Goal: Task Accomplishment & Management: Manage account settings

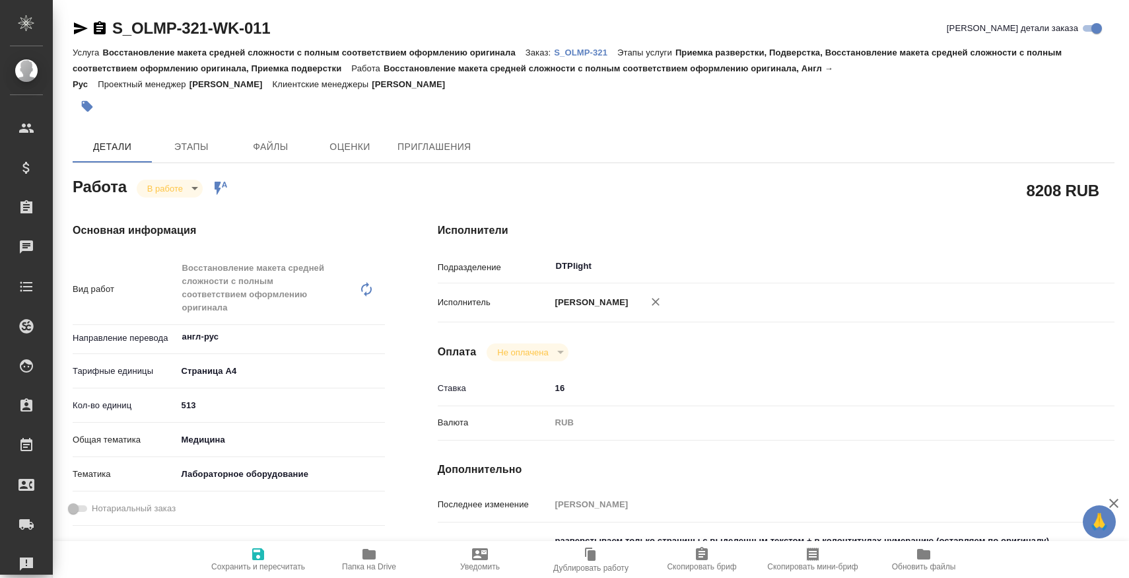
type textarea "x"
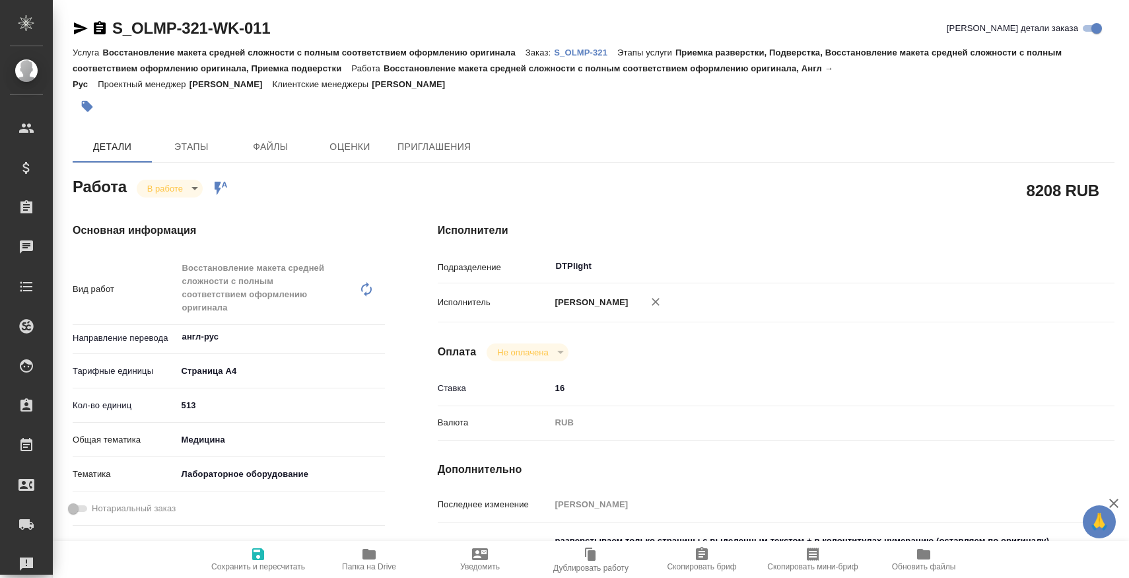
type textarea "x"
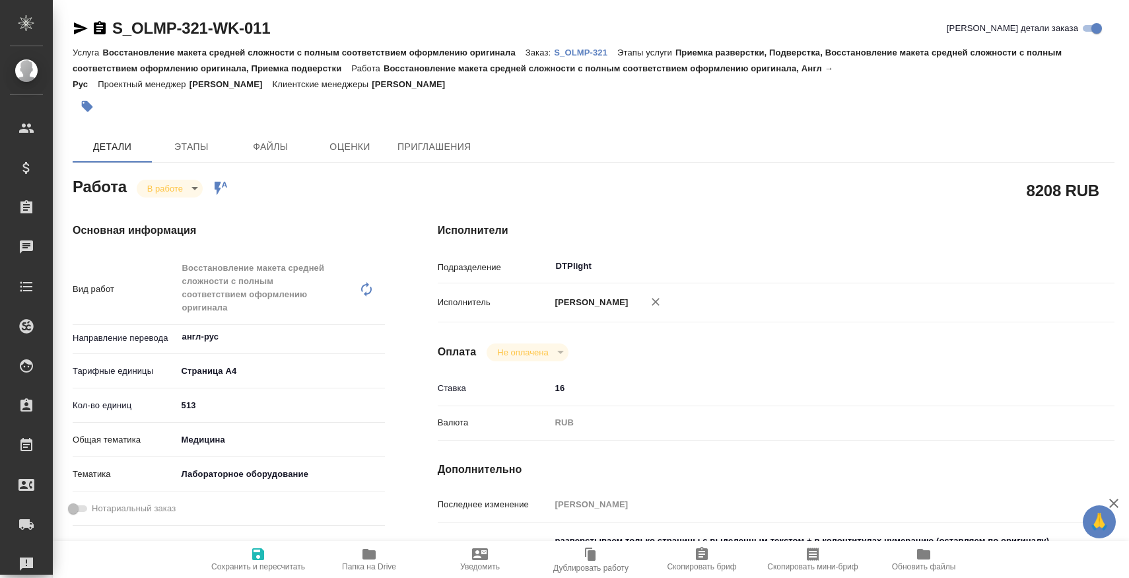
type textarea "x"
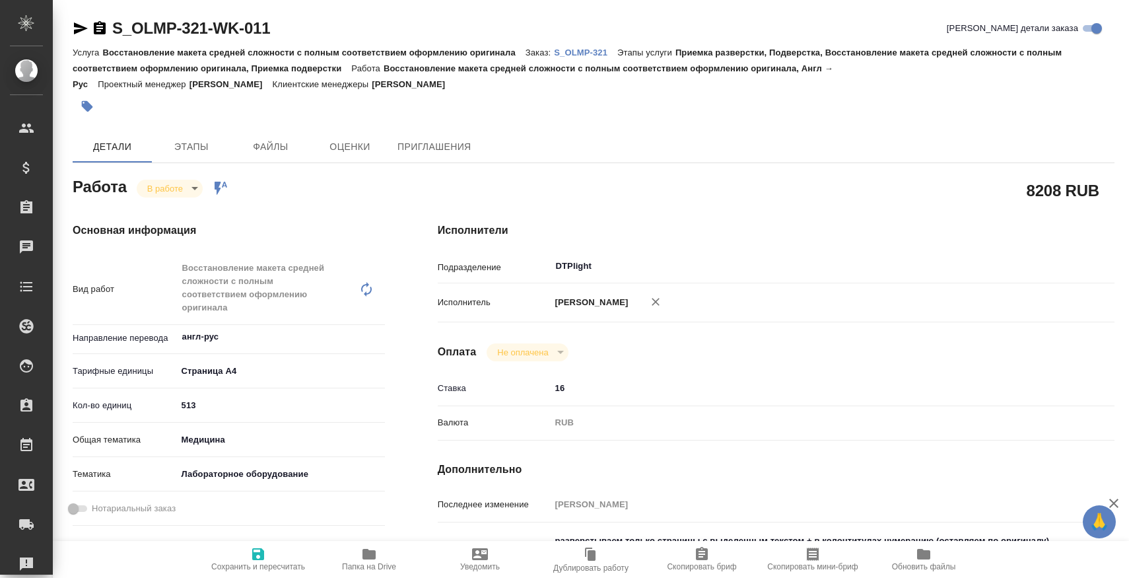
type textarea "x"
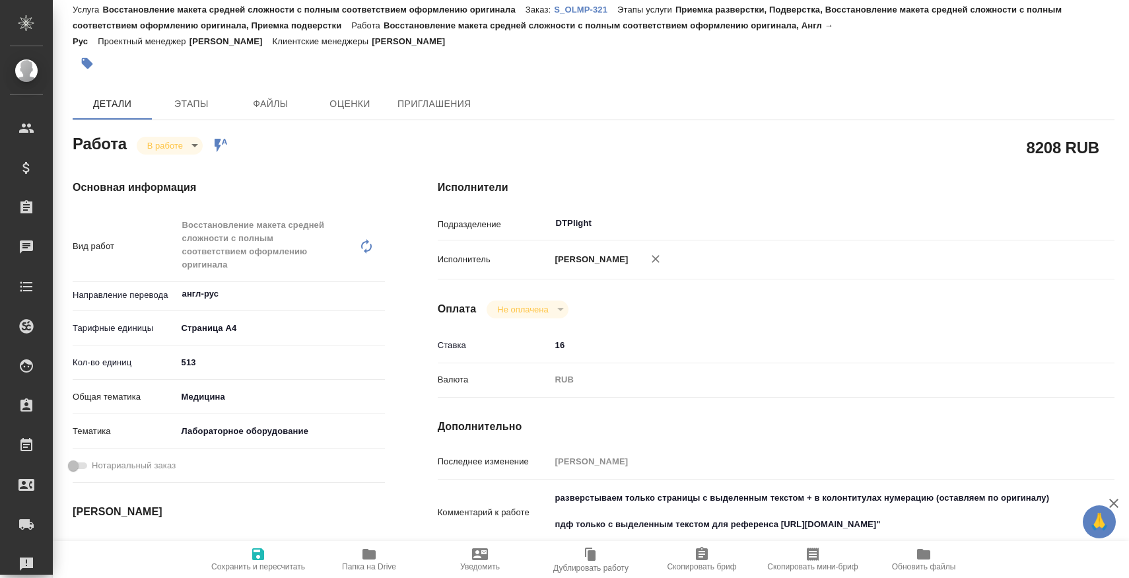
scroll to position [204, 0]
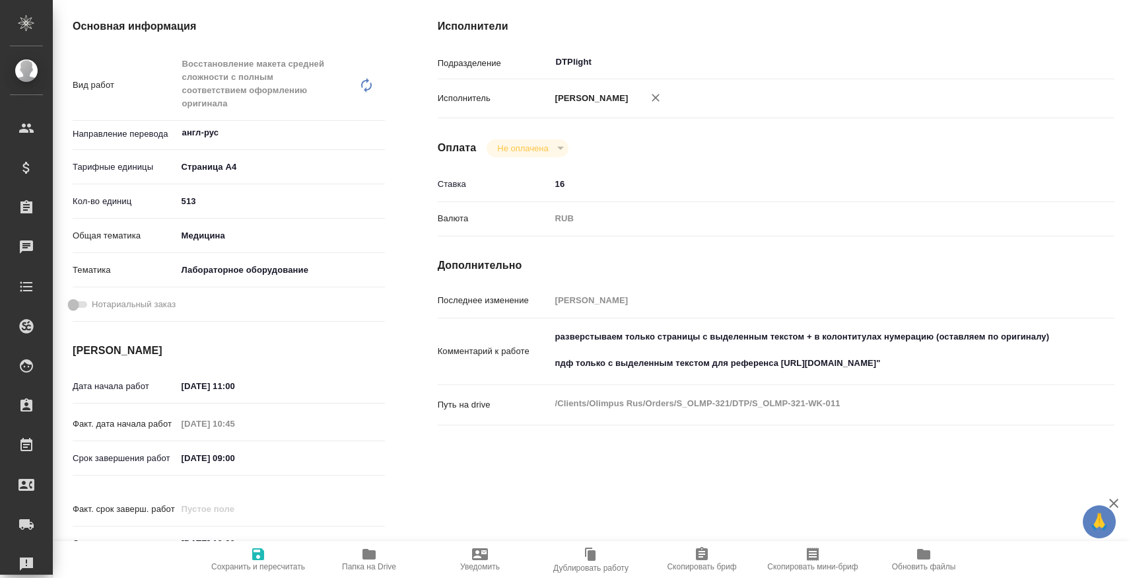
type textarea "x"
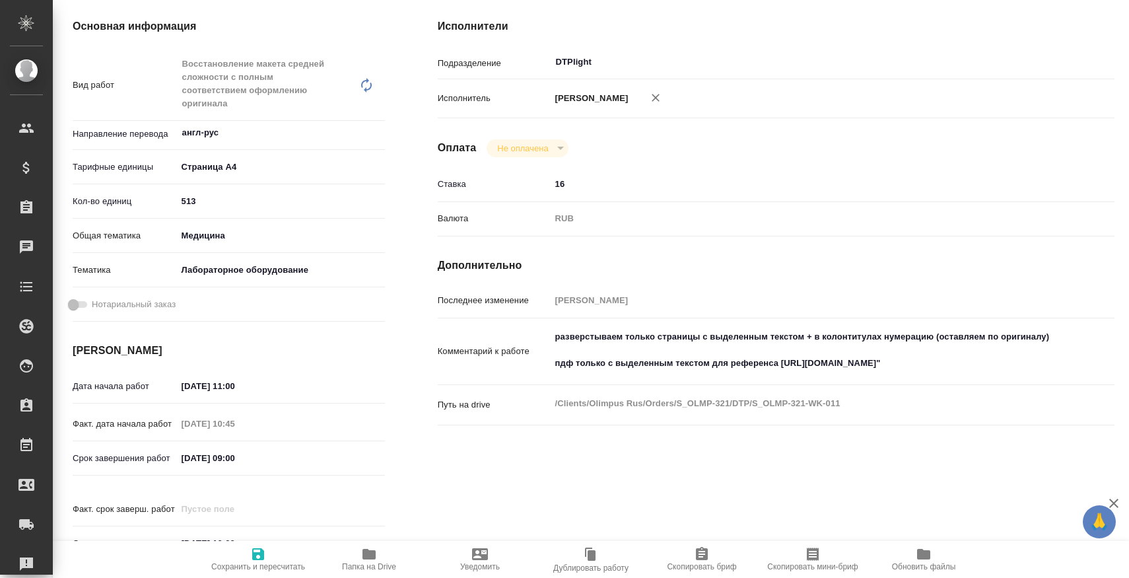
type textarea "x"
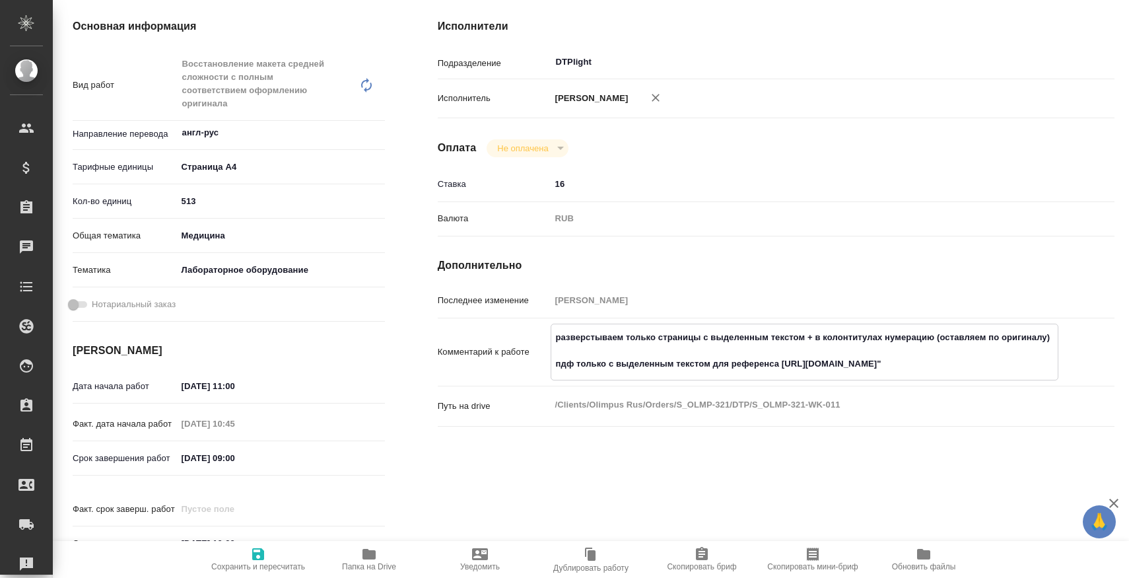
drag, startPoint x: 555, startPoint y: 350, endPoint x: 808, endPoint y: 346, distance: 252.3
click at [808, 346] on textarea "разверстываем только страницы с выделенным текстом + в колонтитулах нумерацию (…" at bounding box center [804, 350] width 507 height 49
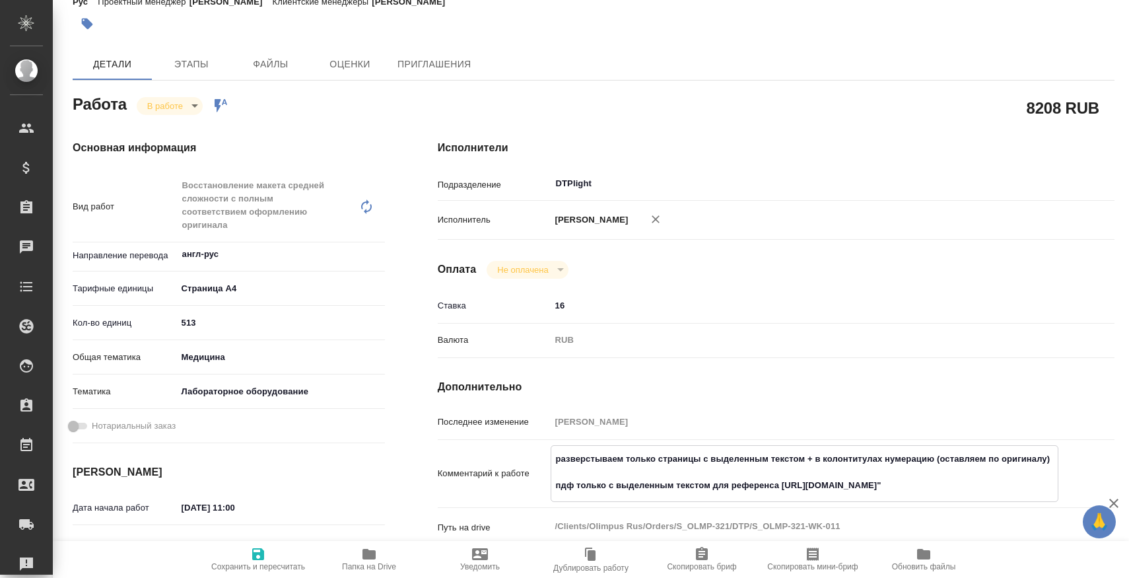
scroll to position [341, 0]
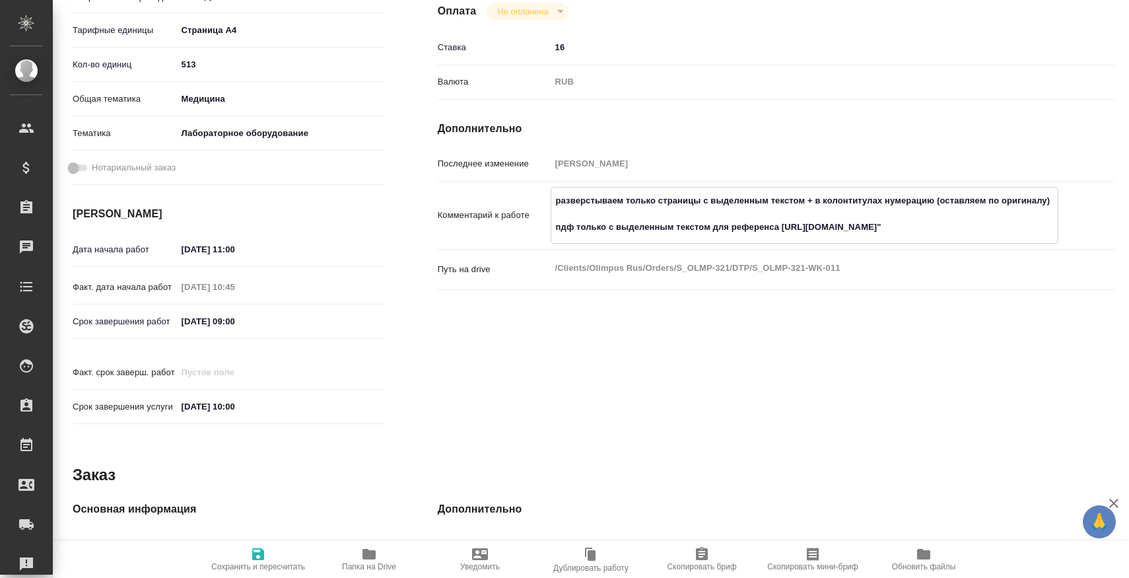
type textarea "x"
click at [368, 550] on icon "button" at bounding box center [369, 554] width 13 height 11
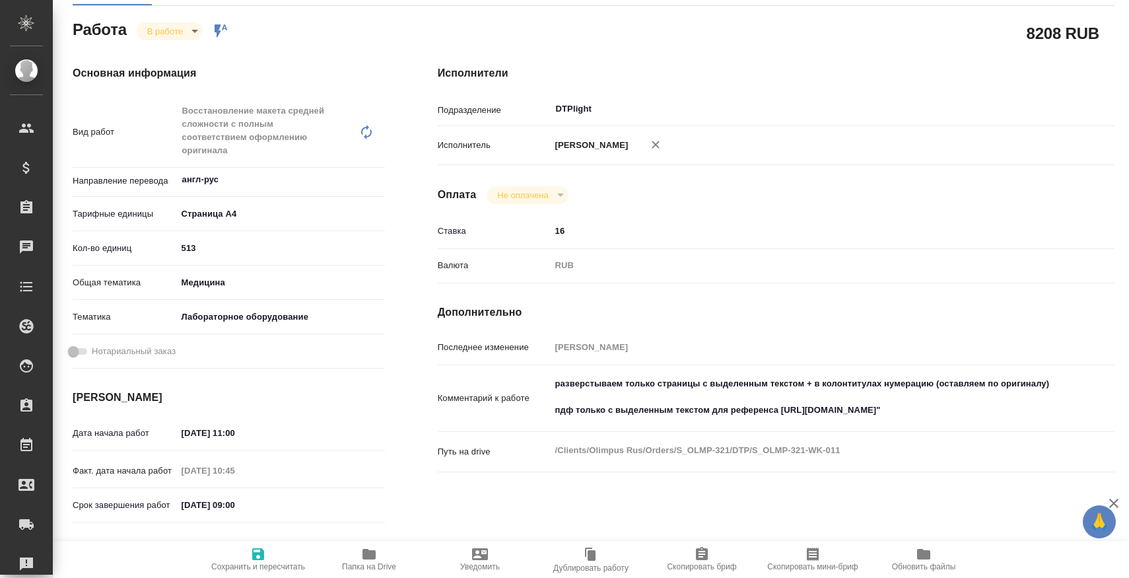
scroll to position [0, 0]
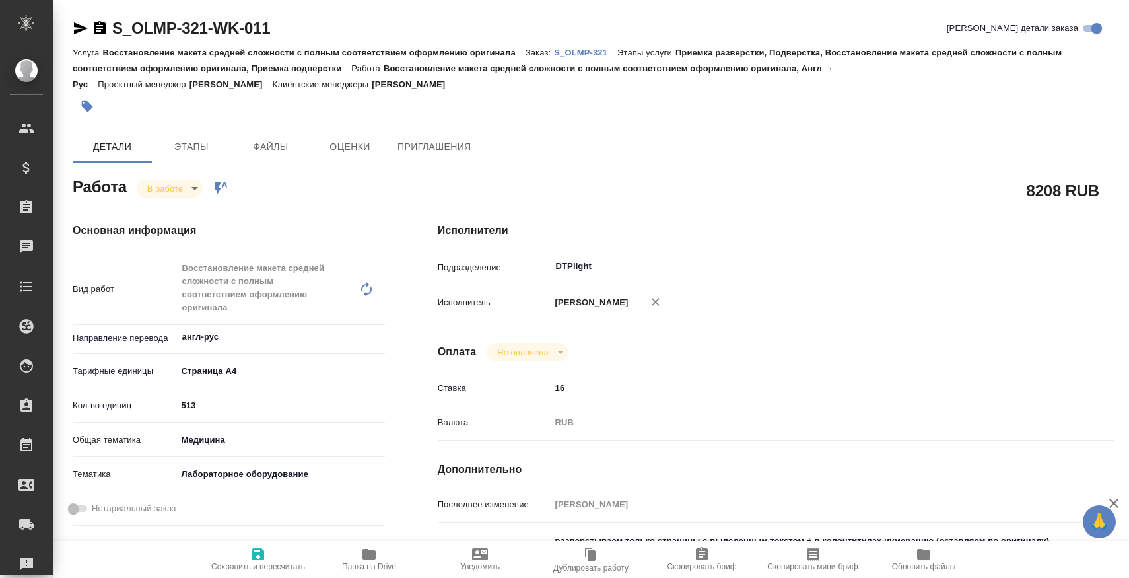
click at [581, 53] on p "S_OLMP-321" at bounding box center [585, 53] width 63 height 10
click at [234, 406] on input "513" at bounding box center [281, 405] width 208 height 19
type textarea "x"
type input "51"
type textarea "x"
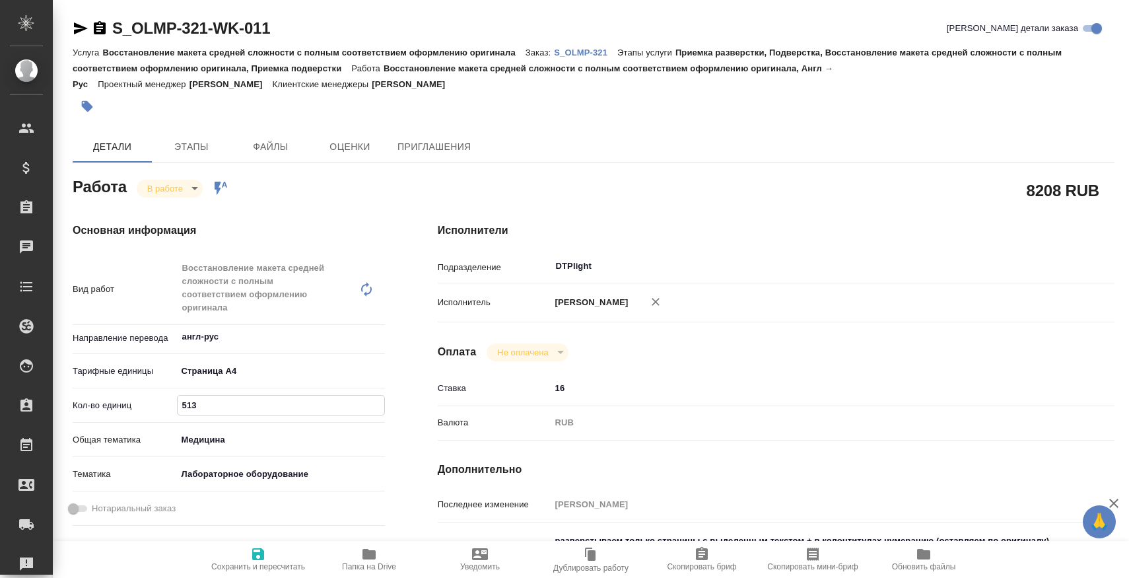
type textarea "x"
type input "5"
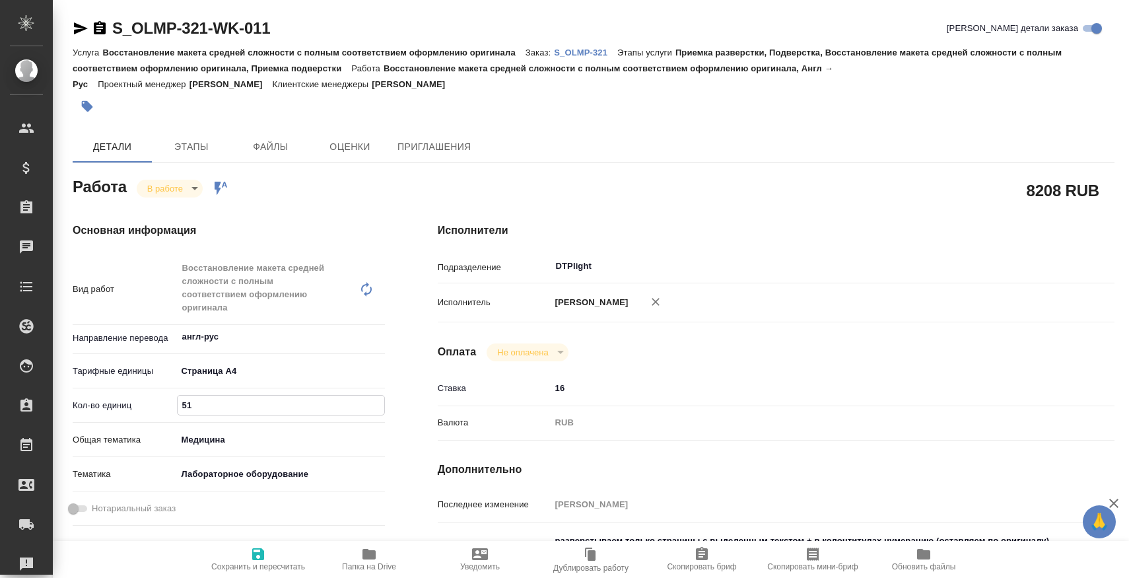
type textarea "x"
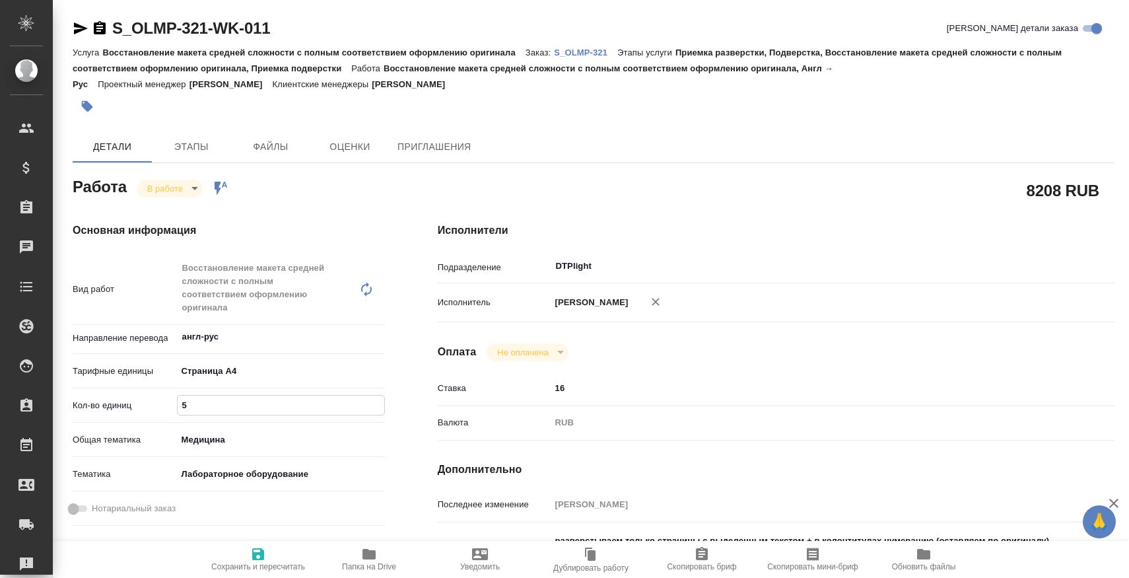
type input "59"
type textarea "x"
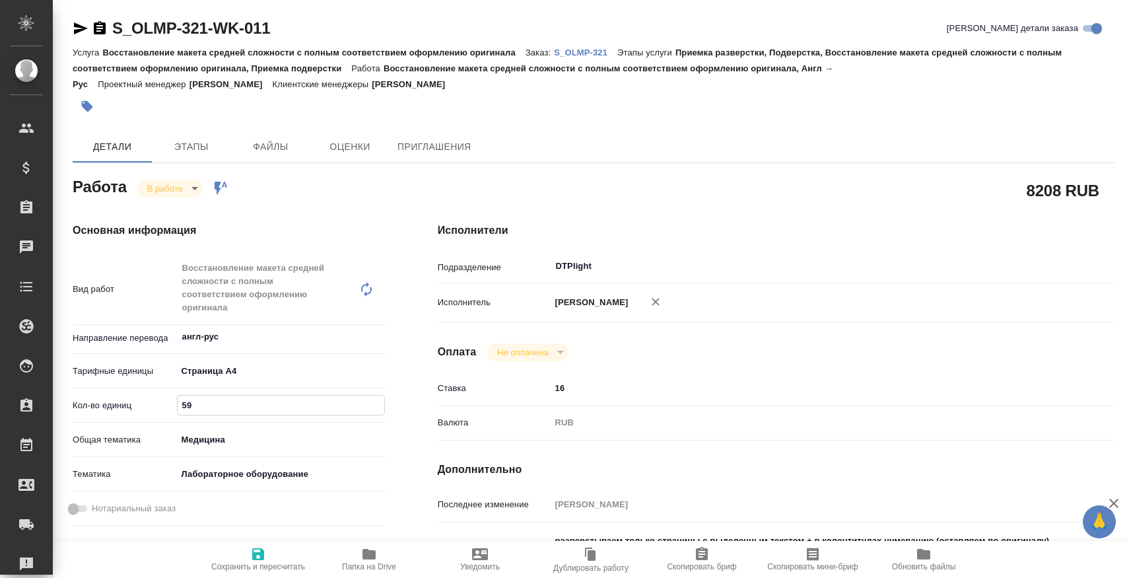
type textarea "x"
type input "595"
type textarea "x"
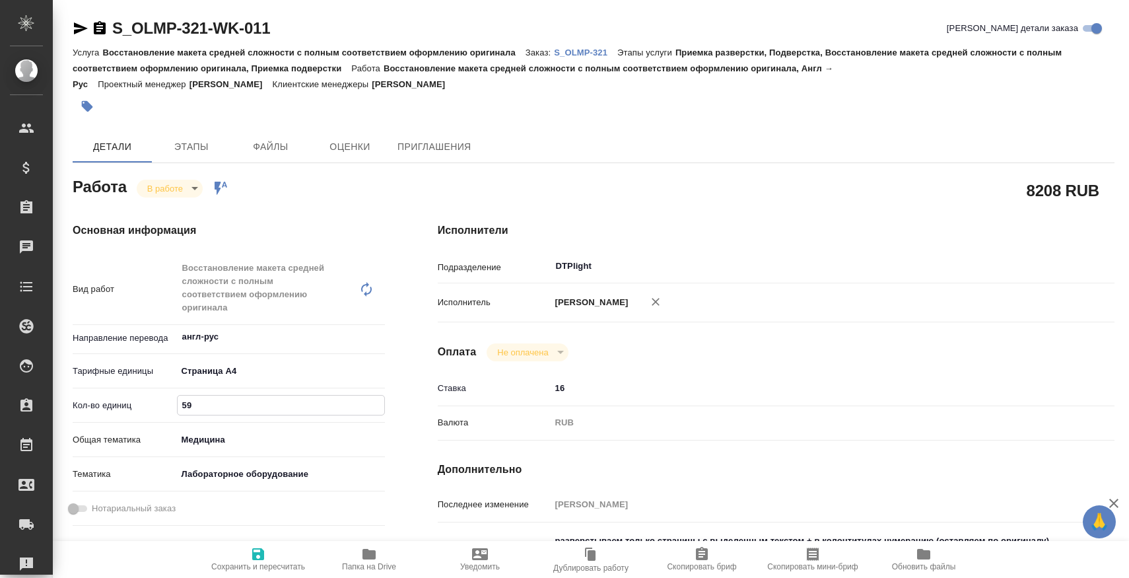
type textarea "x"
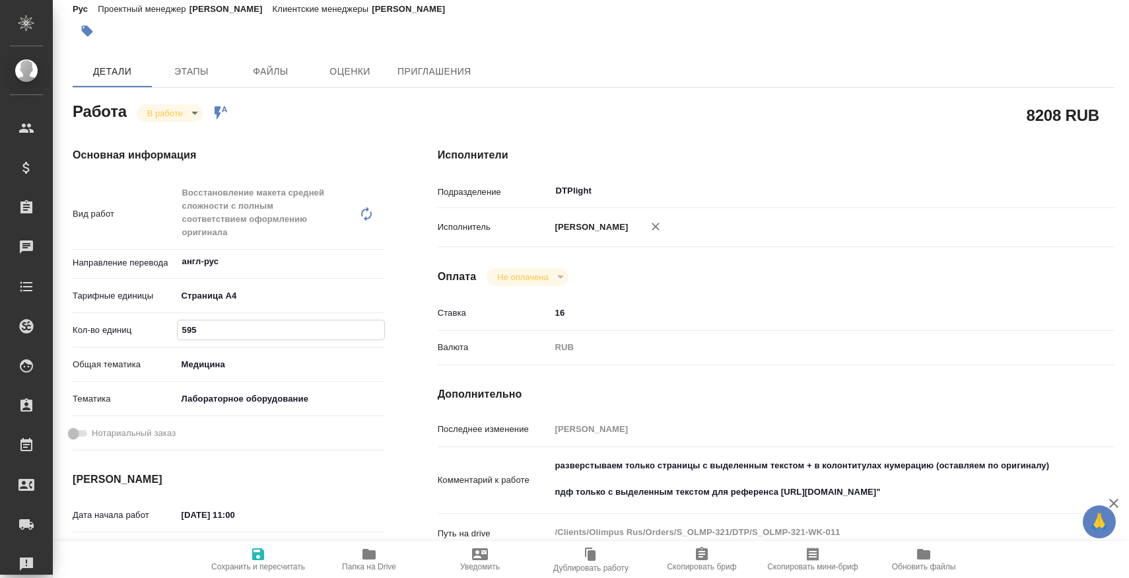
scroll to position [156, 0]
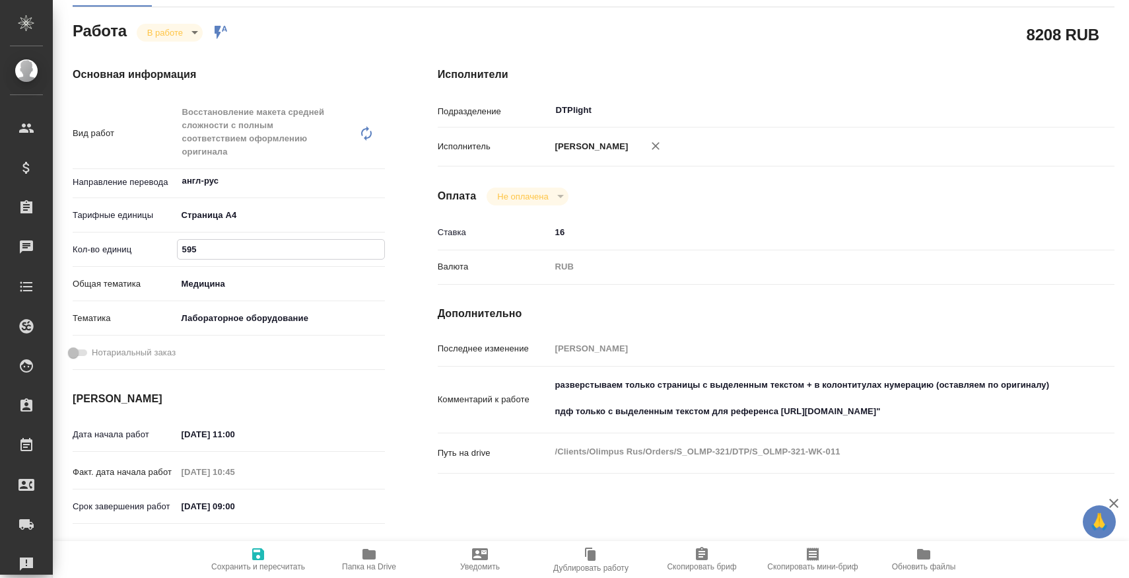
type input "595"
type textarea "x"
click at [660, 423] on textarea "разверстываем только страницы с выделенным текстом + в колонтитулах нумерацию (…" at bounding box center [804, 398] width 507 height 49
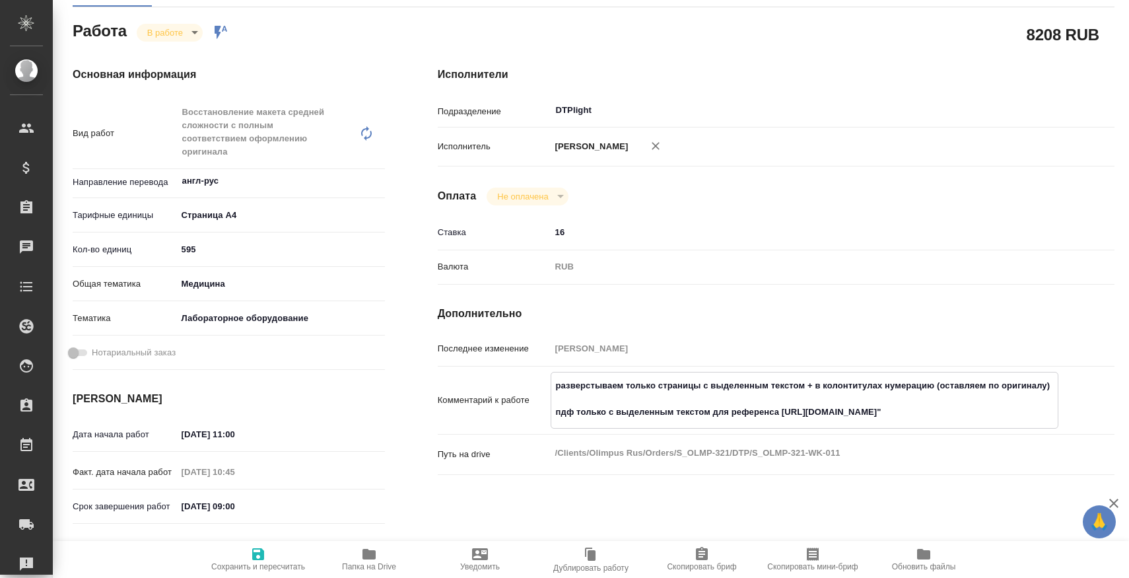
type textarea "x"
type textarea "разверстываем только страницы с выделенным текстом + в колонтитулах нумерацию (…"
type textarea "x"
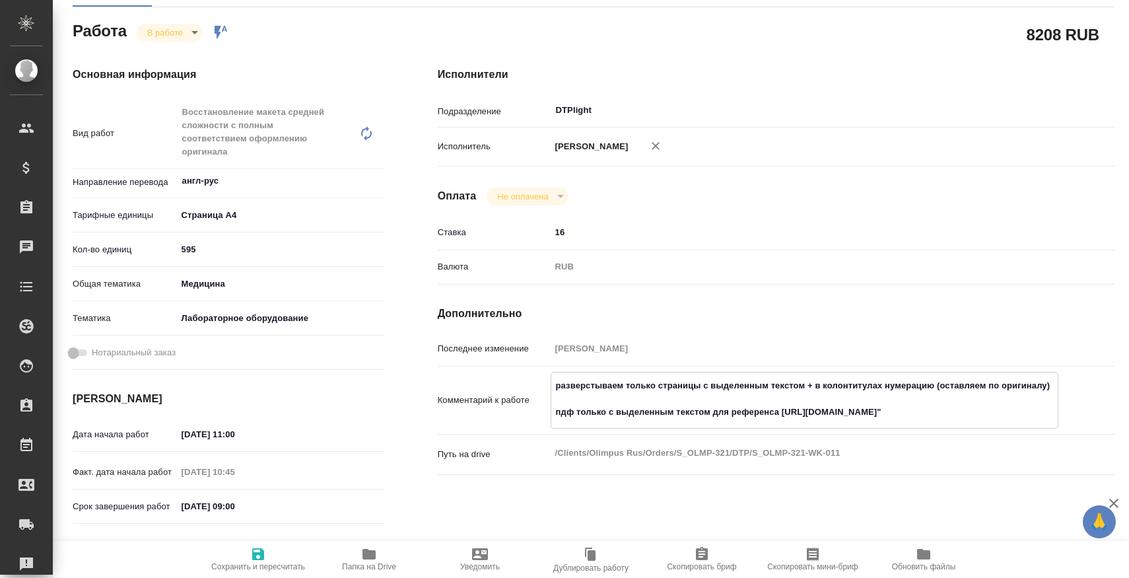
type textarea "x"
type textarea "разверстываем только страницы с выделенным текстом + в колонтитулах нумерацию (…"
type textarea "x"
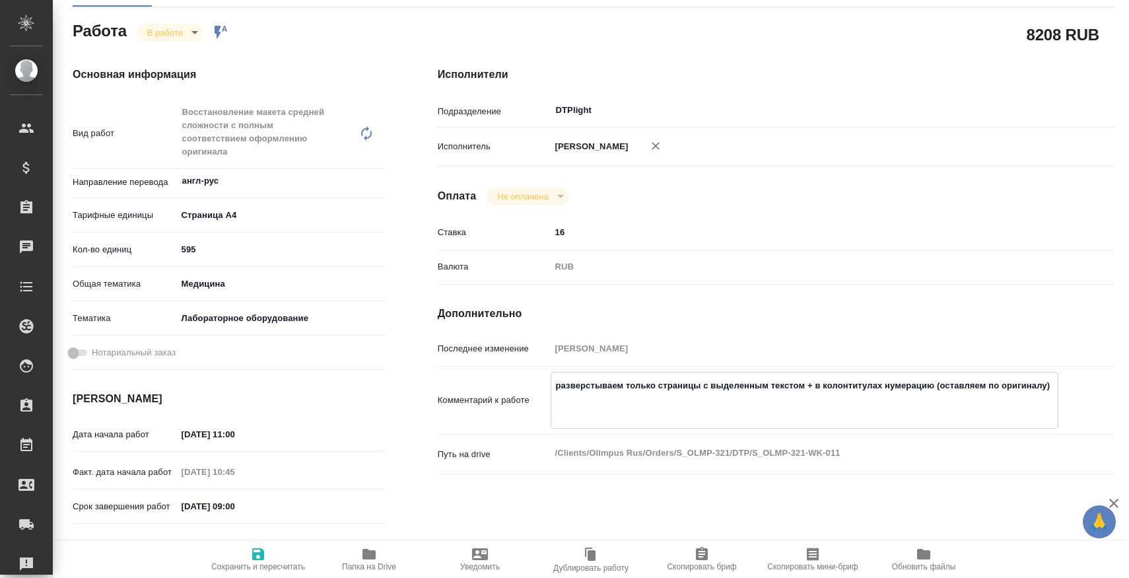
type textarea "x"
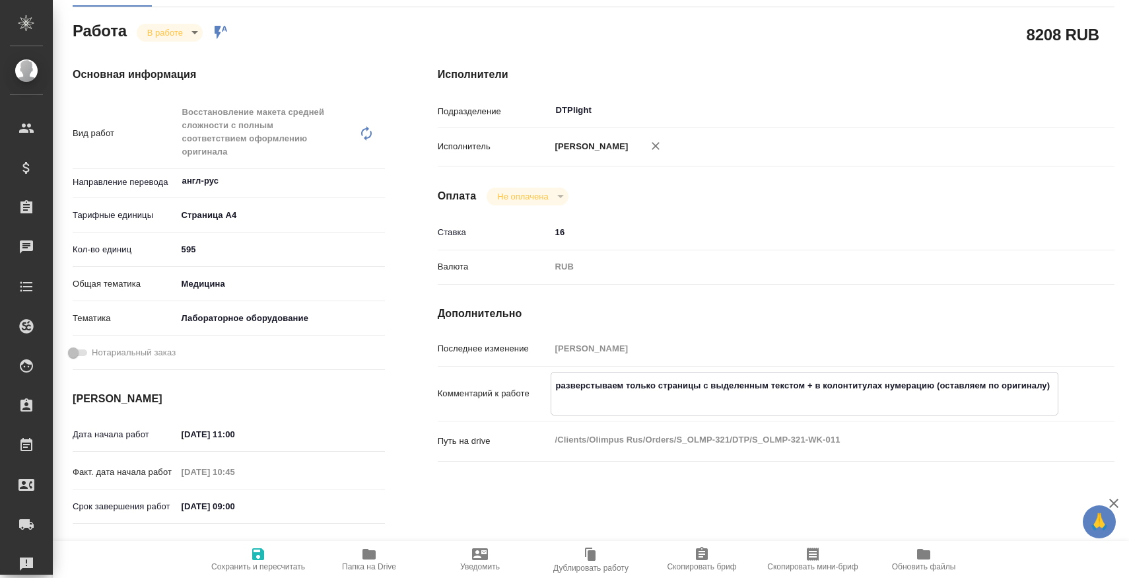
type textarea "x"
type textarea "разверстываем только страницы с выделенным текстом + в колонтитулах нумерацию (…"
type textarea "x"
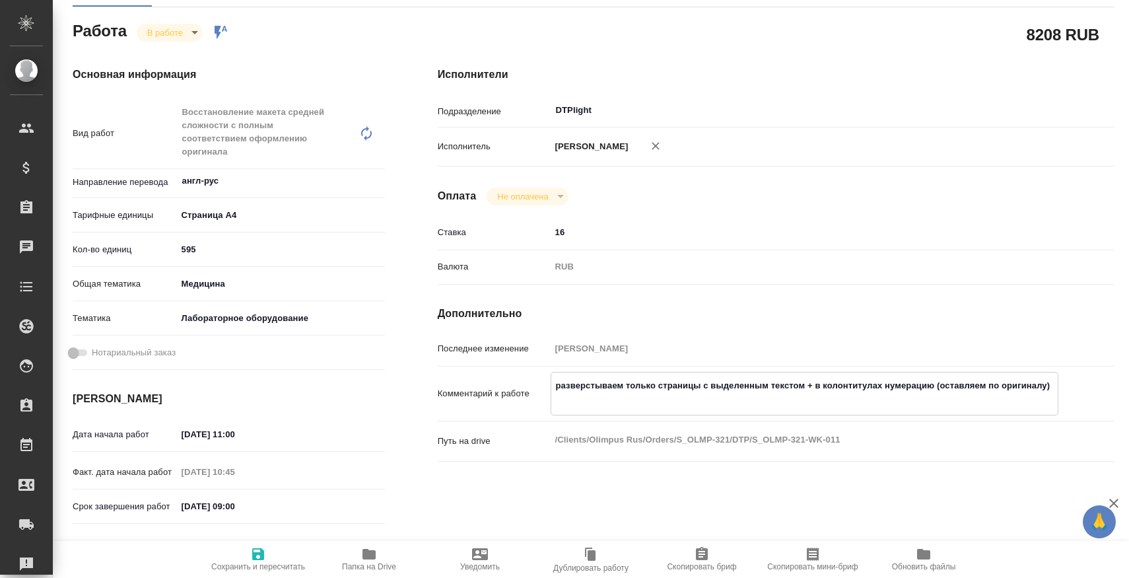
type textarea "x"
type textarea "разверстываем только страницы с выделенным текстом + в колонтитулах нумерацию (…"
type textarea "x"
click at [273, 546] on span "Сохранить и пересчитать" at bounding box center [258, 558] width 95 height 25
type textarea "x"
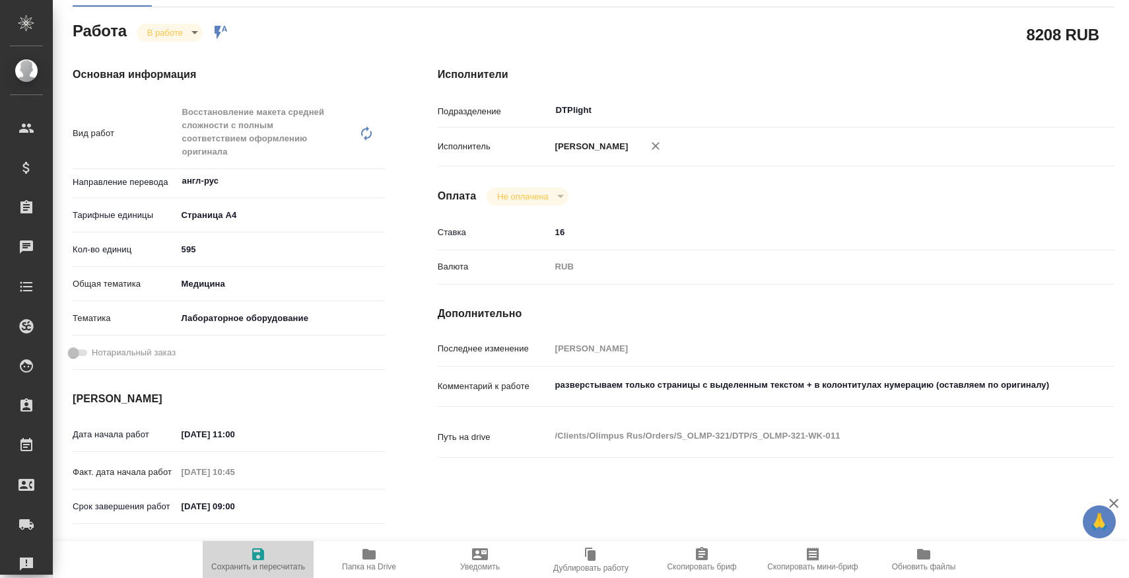
type textarea "x"
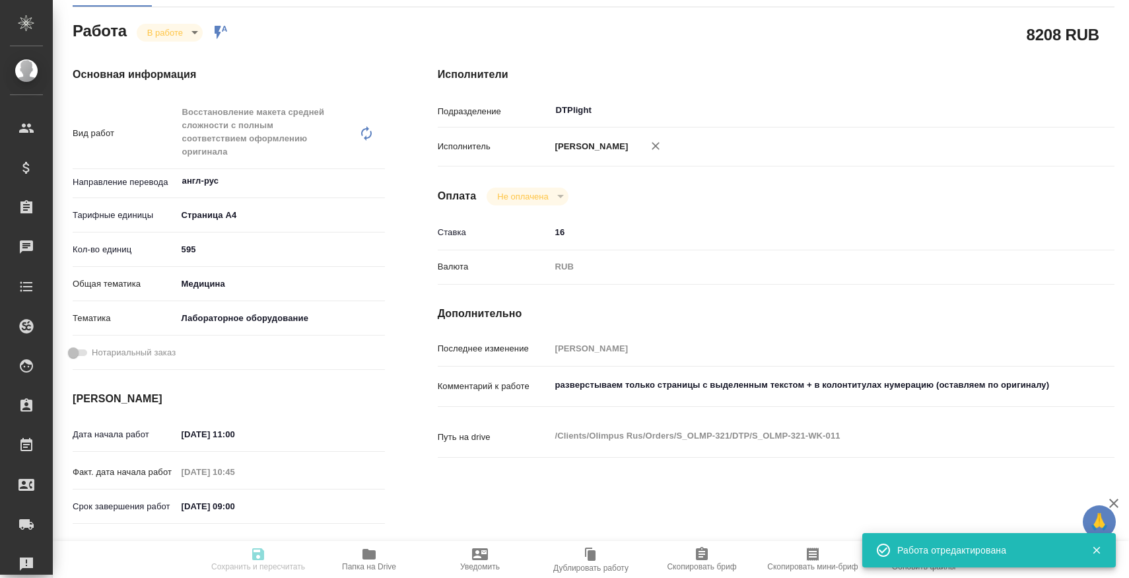
type textarea "x"
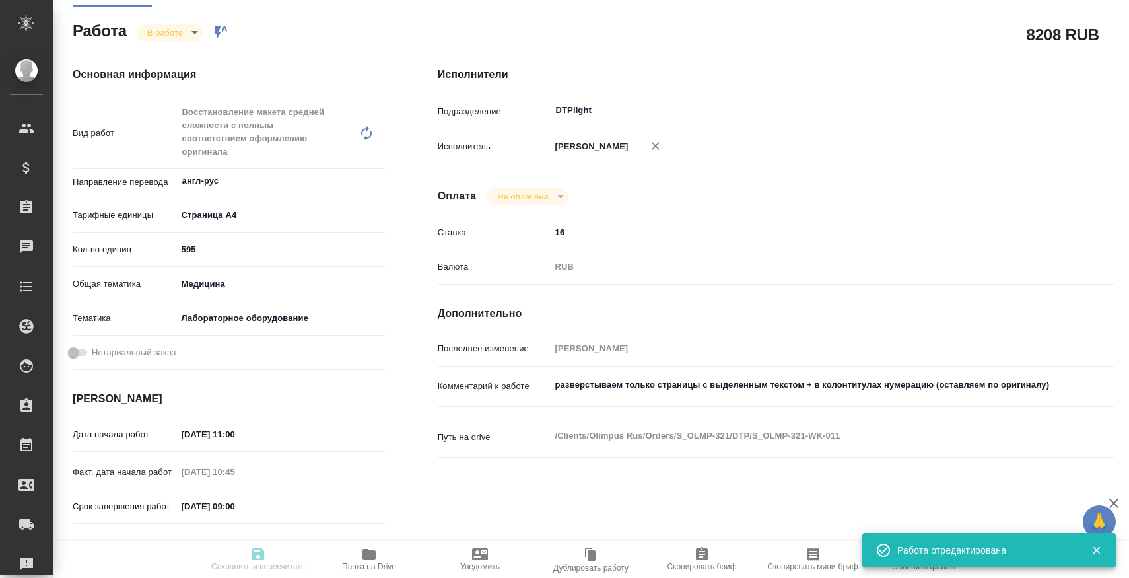
type input "inProgress"
type textarea "Восстановление макета средней сложности с полным соответствием оформлению ориги…"
type textarea "x"
type input "англ-рус"
type input "5f036ec4e16dec2d6b59c8ff"
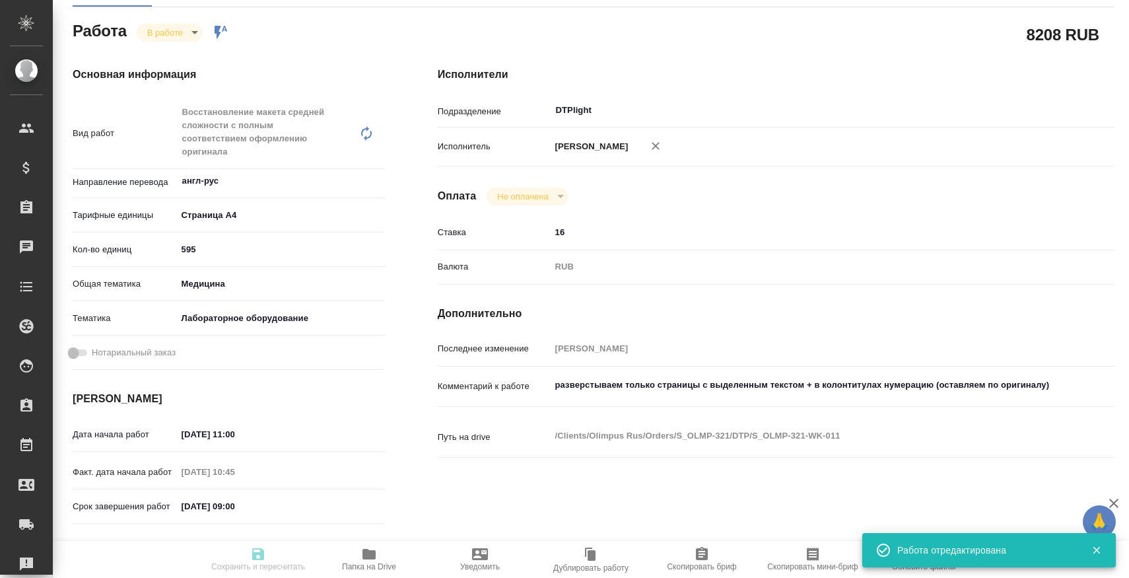
type input "595"
type input "med"
type input "6149830c2b7be24903fd7a80"
type input "07.10.2025 11:00"
type input "07.10.2025 10:45"
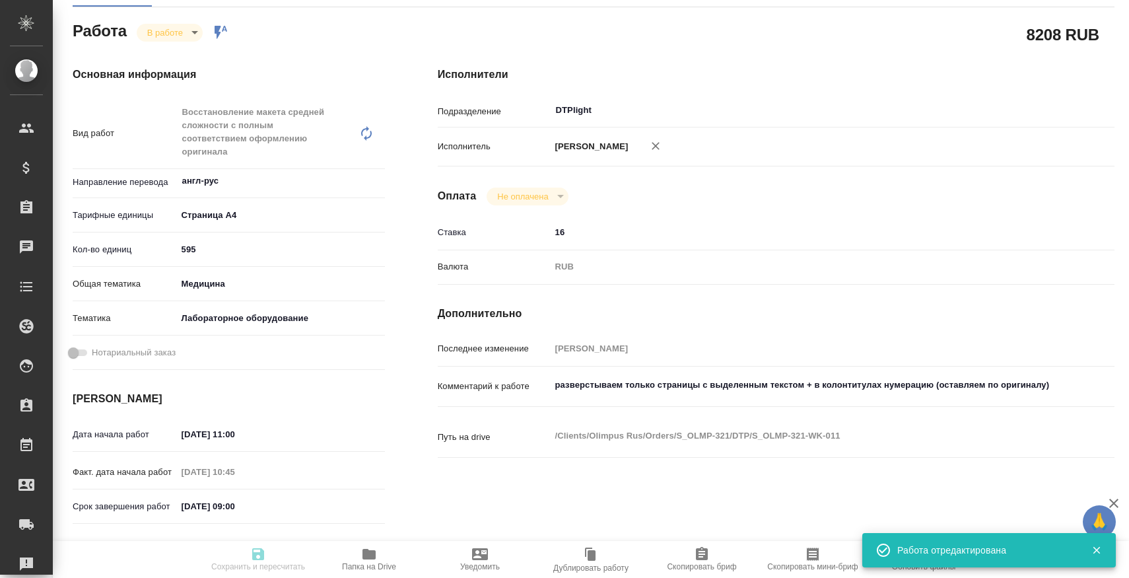
type input "13.10.2025 09:00"
type input "[DATE] 10:00"
type input "DTPlight"
type input "notPayed"
type input "16"
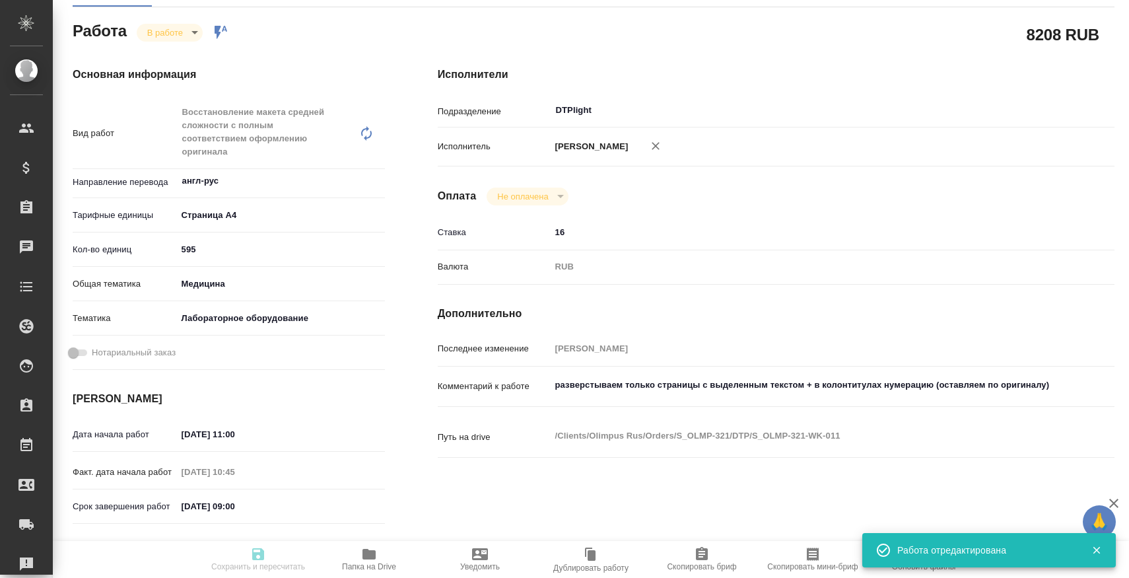
type input "RUB"
type input "[PERSON_NAME]"
type textarea "разверстываем только страницы с выделенным текстом + в колонтитулах нумерацию (…"
type textarea "x"
type textarea "/Clients/Olimpus Rus/Orders/S_OLMP-321/DTP/S_OLMP-321-WK-011"
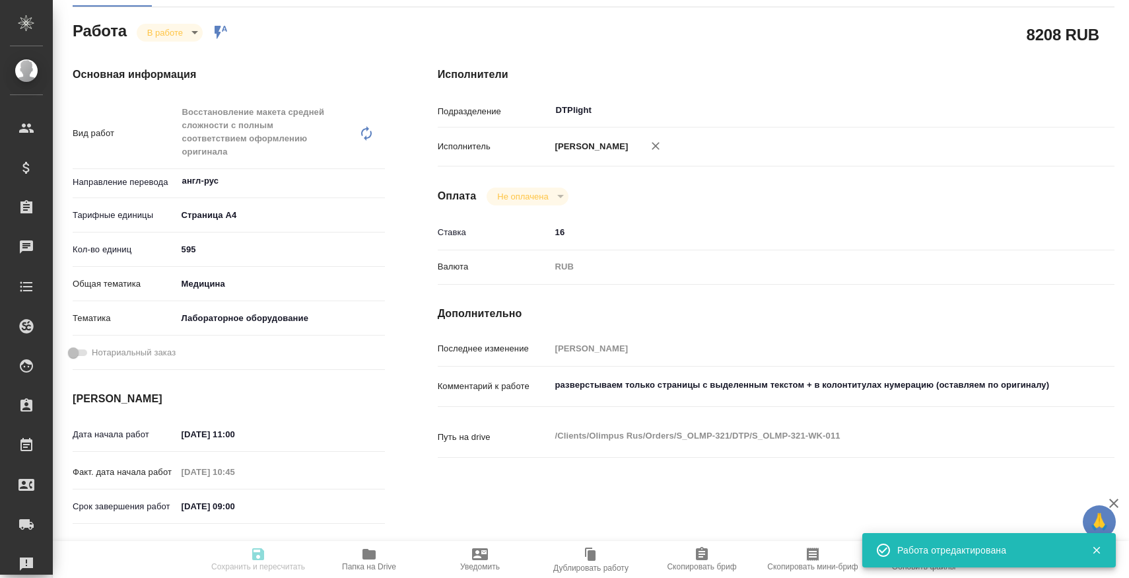
type textarea "x"
type input "S_OLMP-321"
type input "Восстановление макета средней сложности с полным соответствием оформлению ориги…"
type input "Приемка разверстки, Подверстка, Восстановление макета средней сложности с полны…"
type input "[PERSON_NAME]"
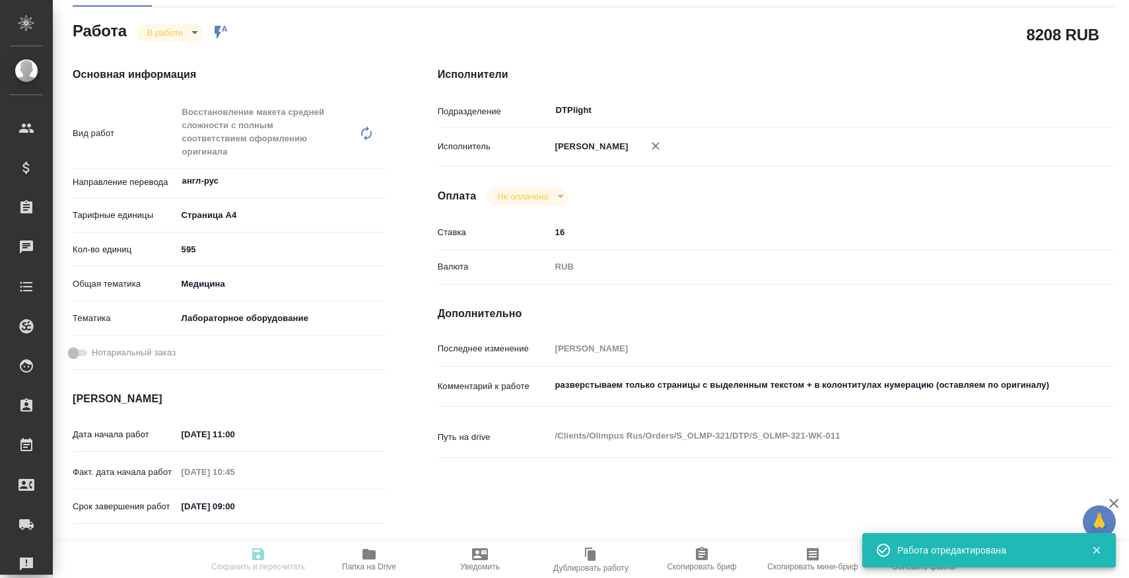
type input "[PERSON_NAME]"
type input "/Clients/Olimpus Rus/Orders/S_OLMP-321"
type textarea "x"
type textarea "перевод выделенной цветом части в прилагаемом документе нужно, чтобы был один р…"
type textarea "x"
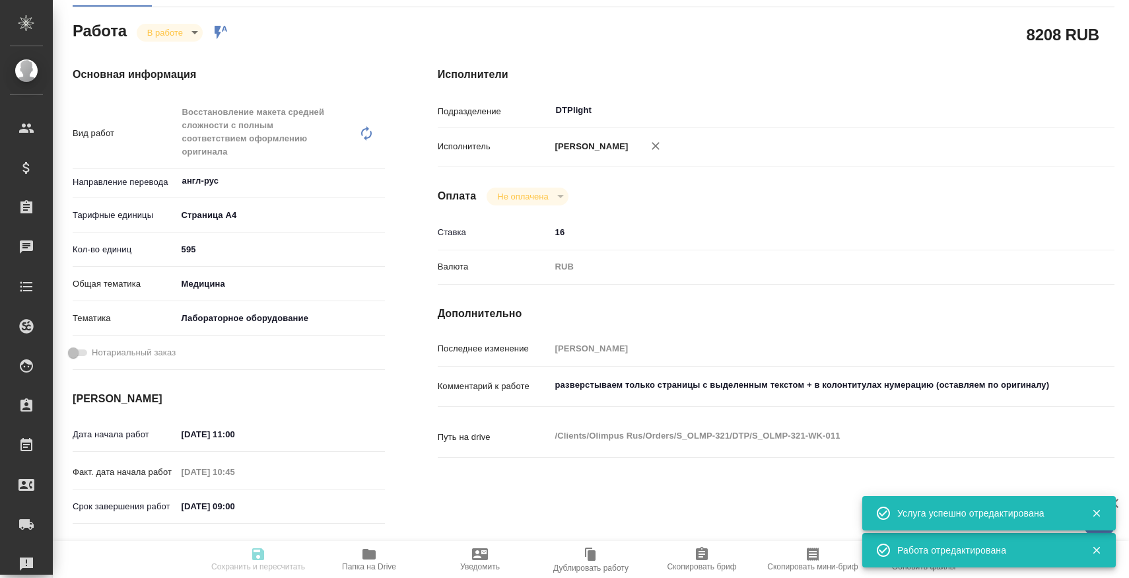
type textarea "x"
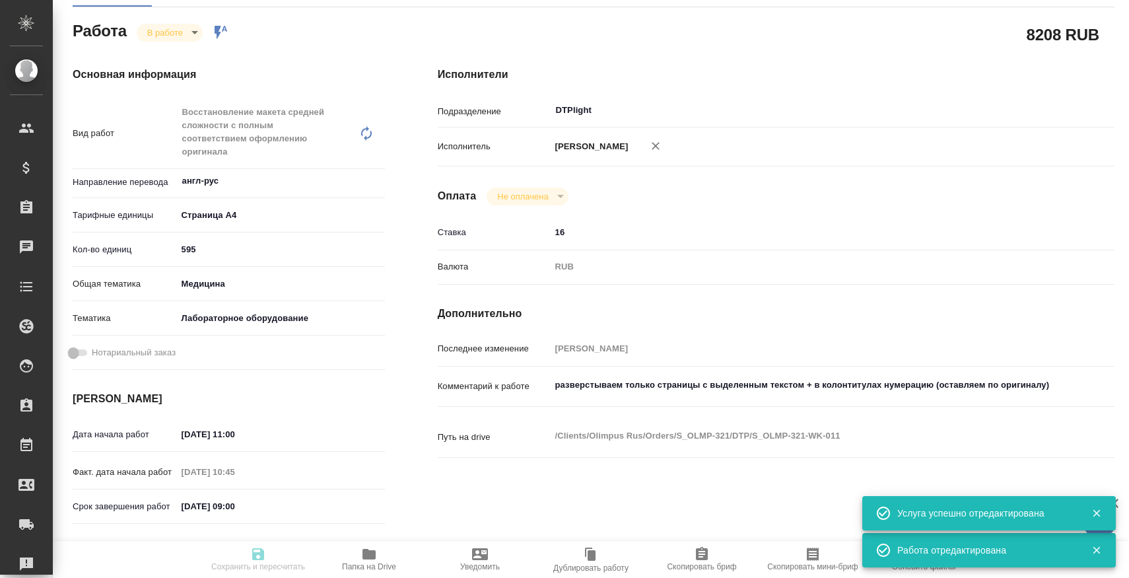
type textarea "x"
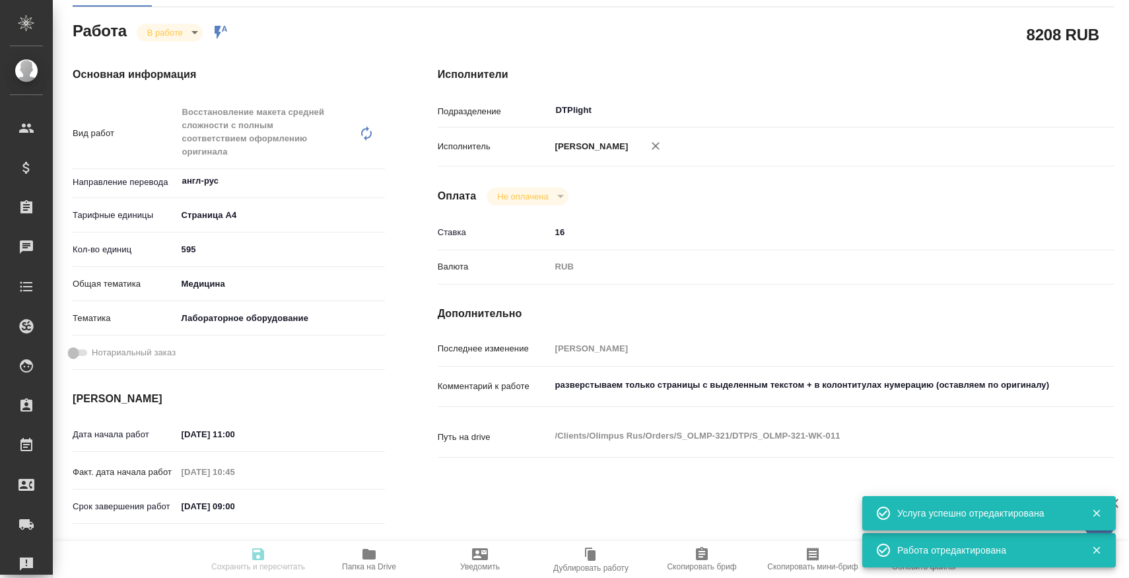
type textarea "x"
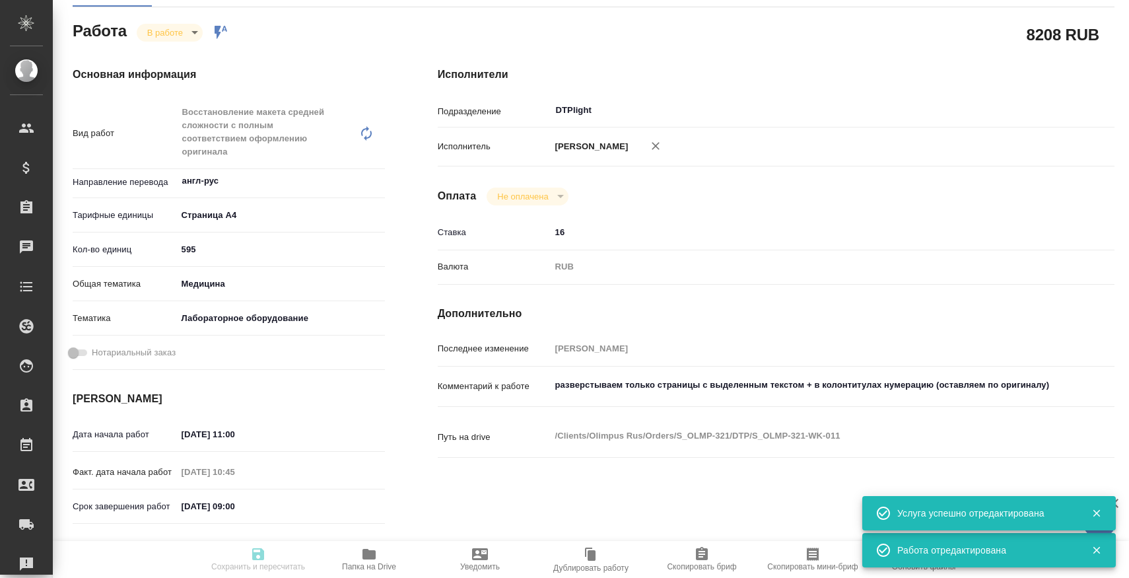
type textarea "x"
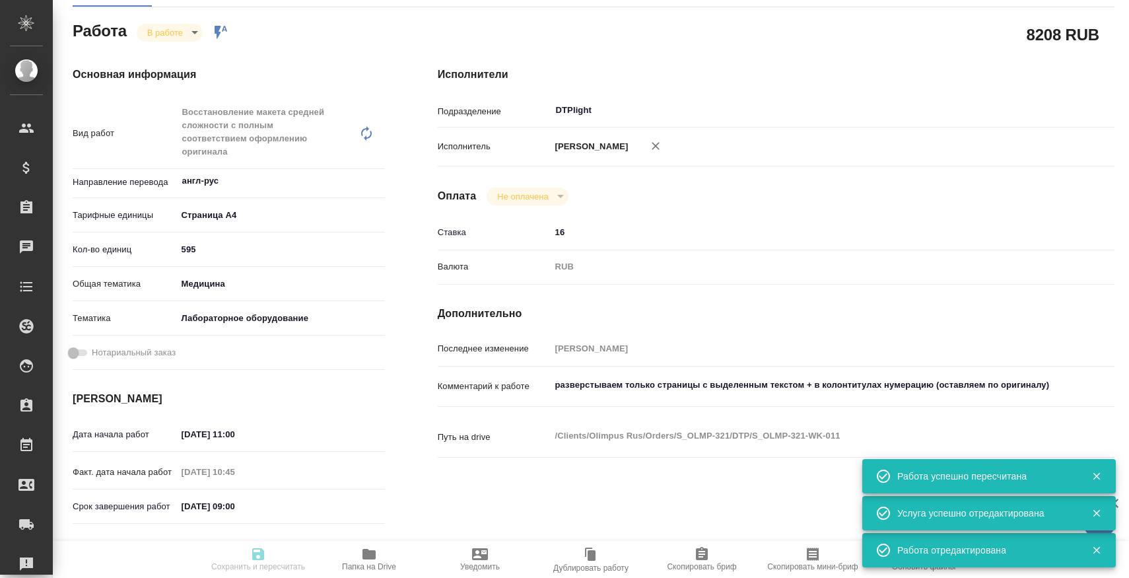
type input "inProgress"
type textarea "Восстановление макета средней сложности с полным соответствием оформлению ориги…"
type textarea "x"
type input "англ-рус"
type input "5f036ec4e16dec2d6b59c8ff"
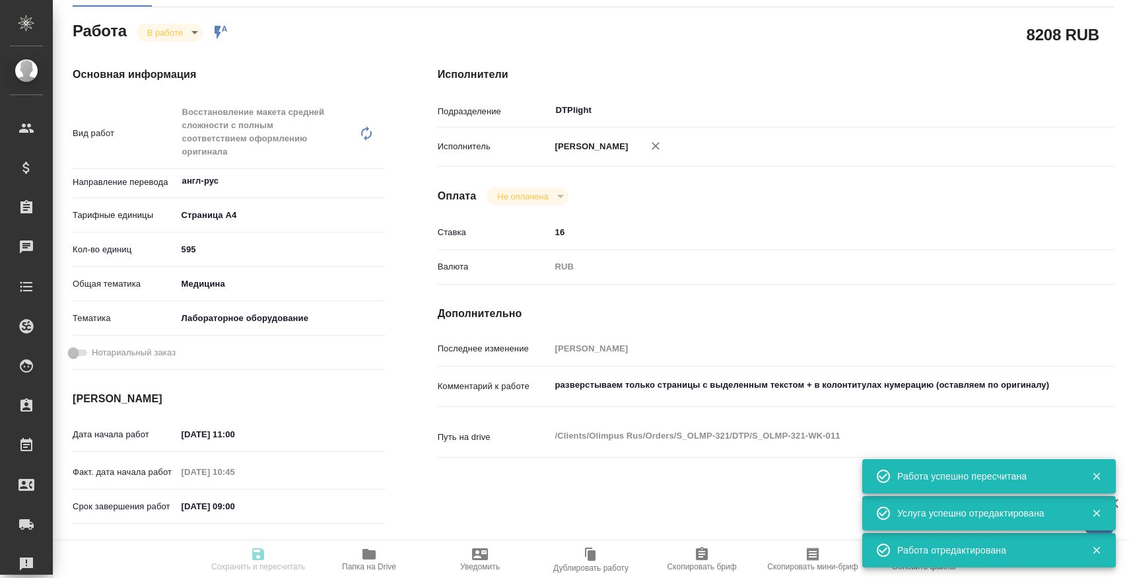
type input "595"
type input "med"
type input "6149830c2b7be24903fd7a80"
type input "07.10.2025 11:00"
type input "07.10.2025 10:45"
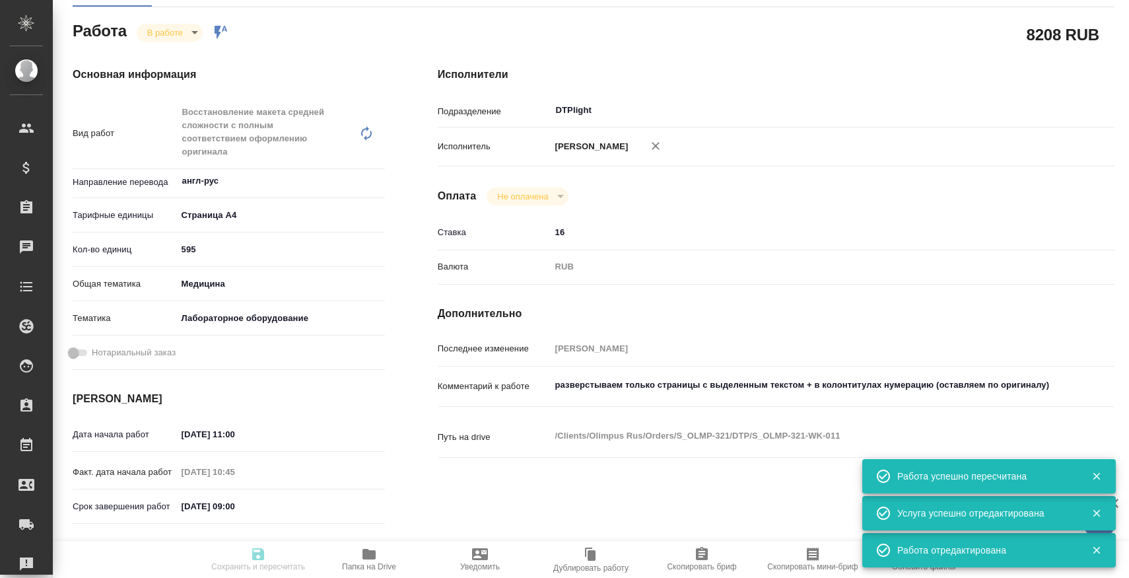
type input "13.10.2025 09:00"
type input "[DATE] 10:00"
type input "DTPlight"
type input "notPayed"
type input "16"
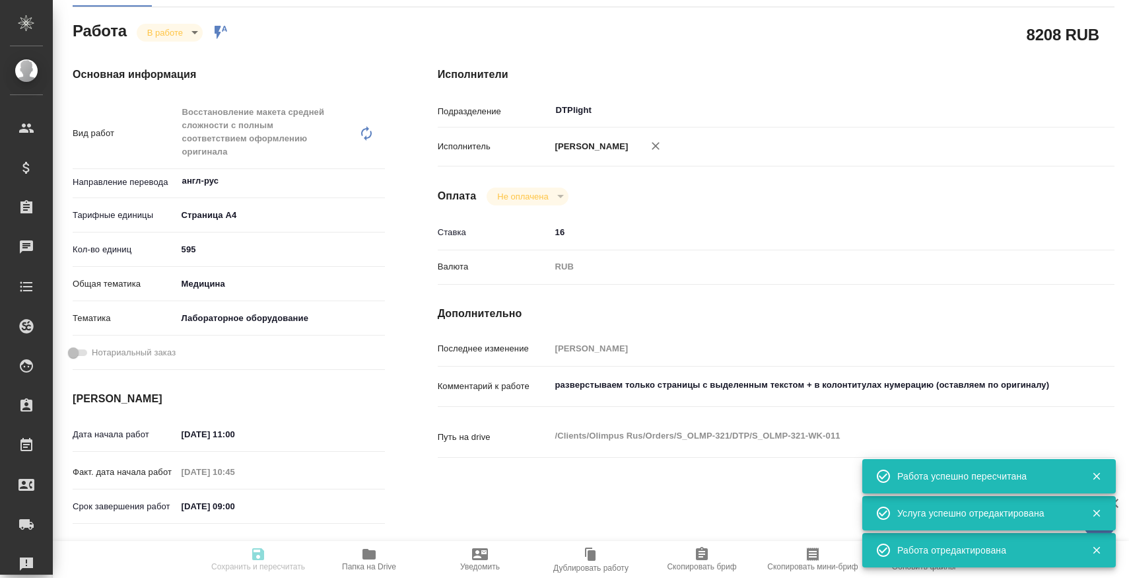
type input "RUB"
type input "[PERSON_NAME]"
type textarea "разверстываем только страницы с выделенным текстом + в колонтитулах нумерацию (…"
type textarea "x"
type textarea "/Clients/Olimpus Rus/Orders/S_OLMP-321/DTP/S_OLMP-321-WK-011"
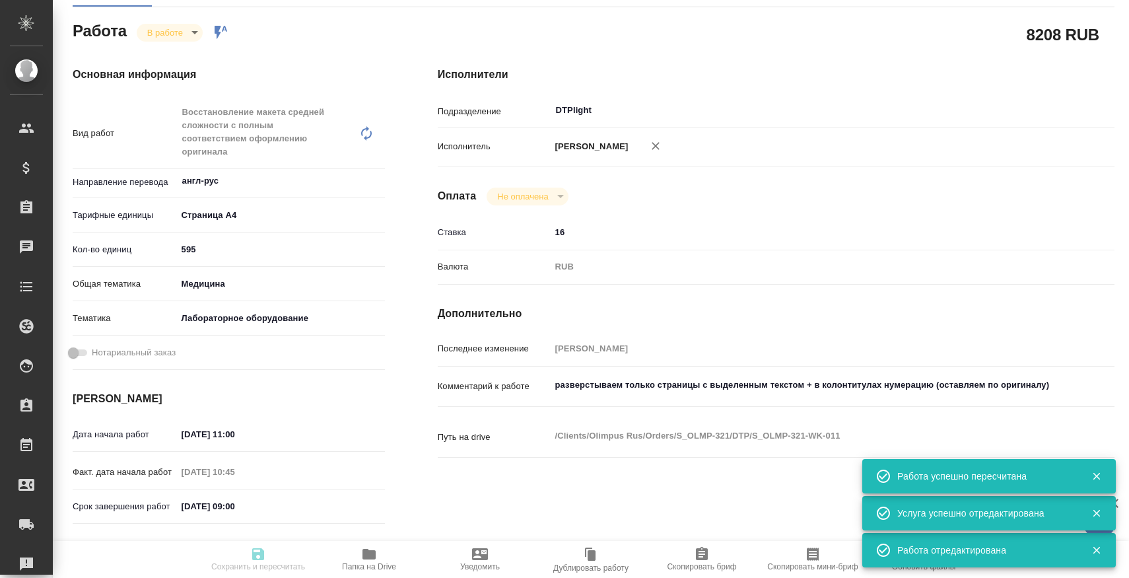
type textarea "x"
type input "S_OLMP-321"
type input "Восстановление макета средней сложности с полным соответствием оформлению ориги…"
type input "Приемка разверстки, Подверстка, Восстановление макета средней сложности с полны…"
type input "[PERSON_NAME]"
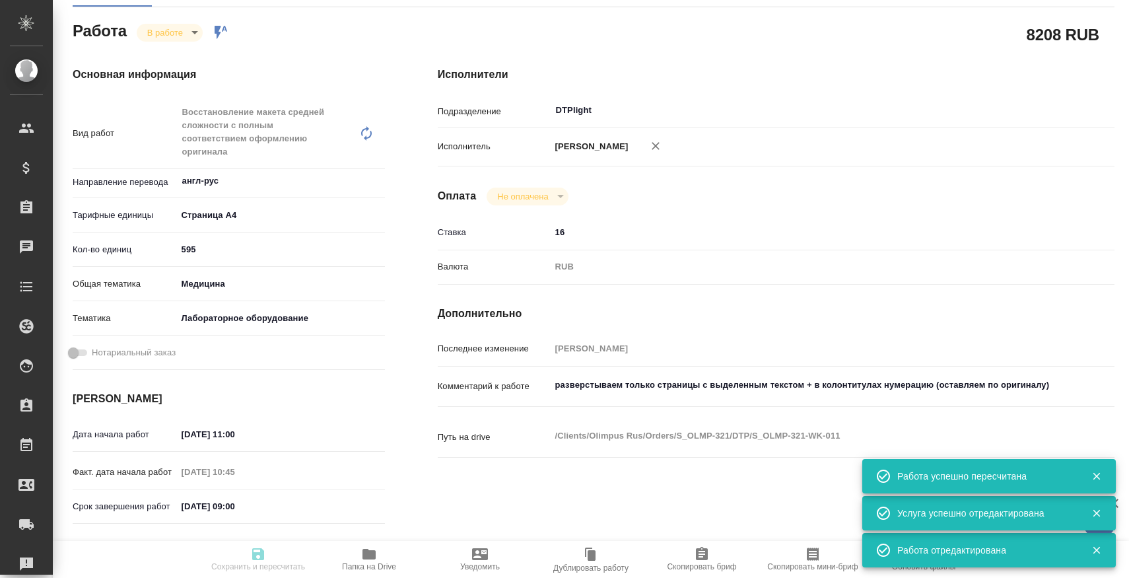
type input "[PERSON_NAME]"
type input "/Clients/Olimpus Rus/Orders/S_OLMP-321"
type textarea "x"
type textarea "перевод выделенной цветом части в прилагаемом документе нужно, чтобы был один р…"
type textarea "x"
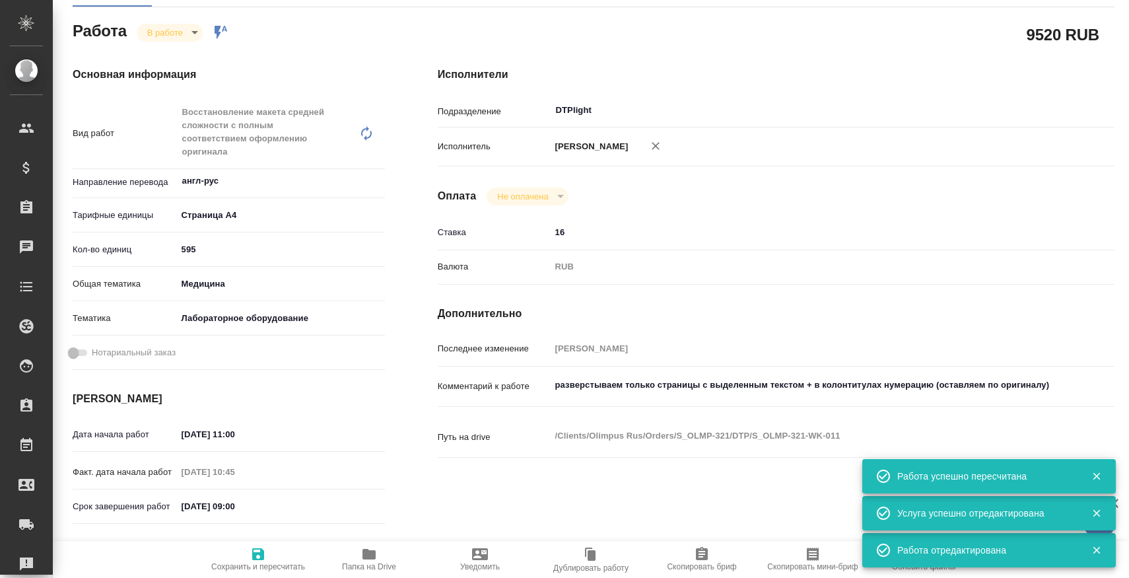
type textarea "x"
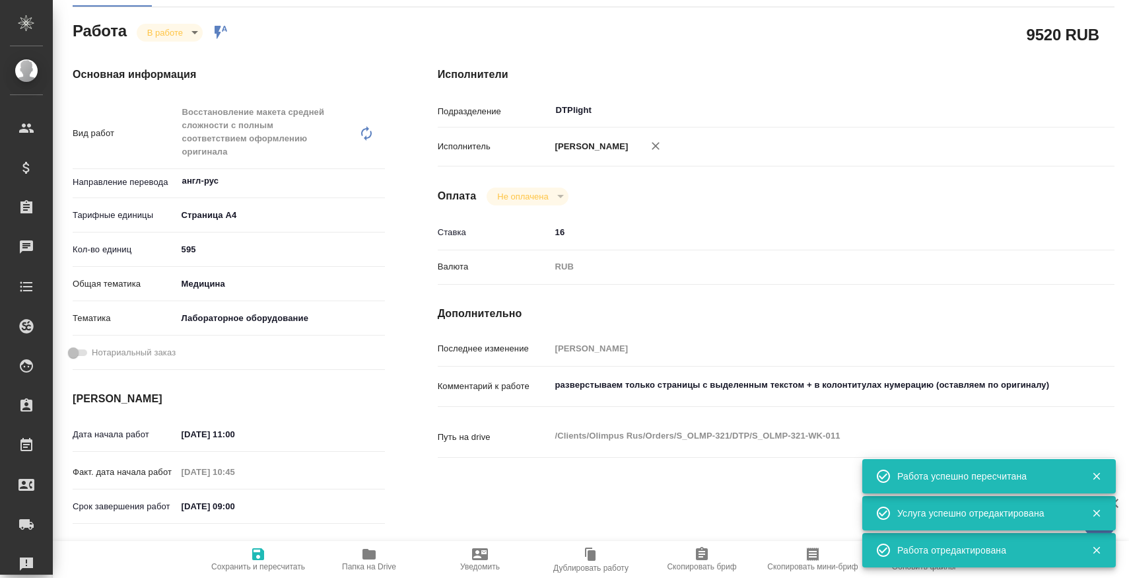
type textarea "x"
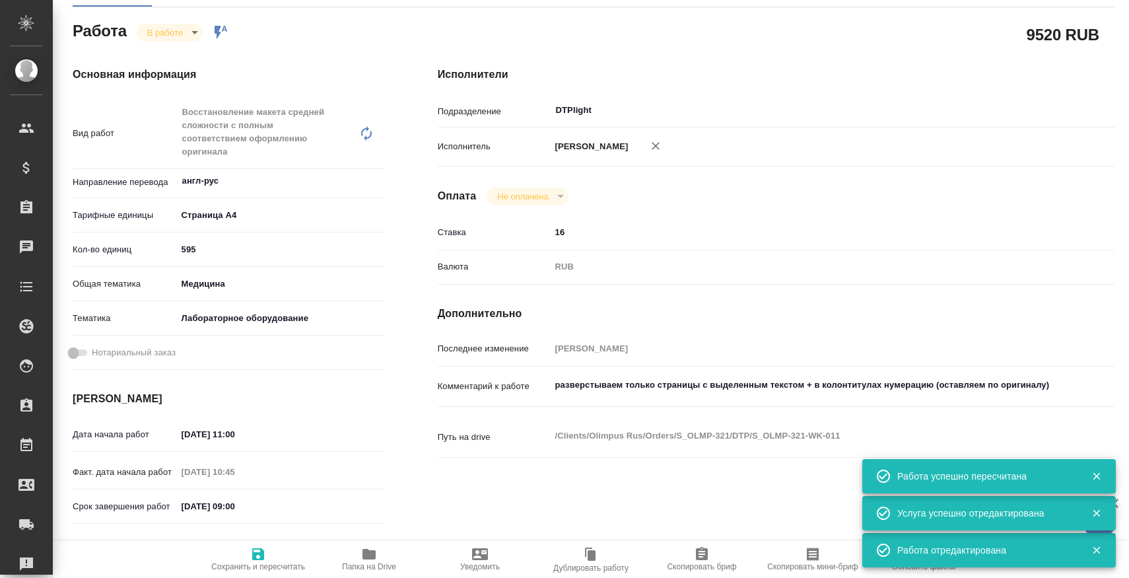
type textarea "x"
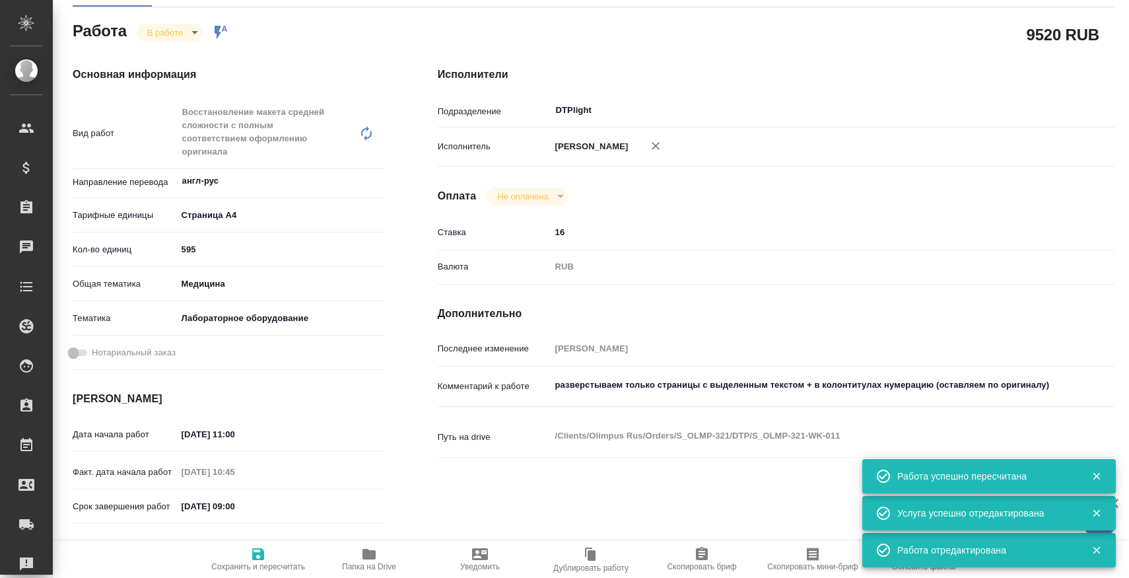
type textarea "x"
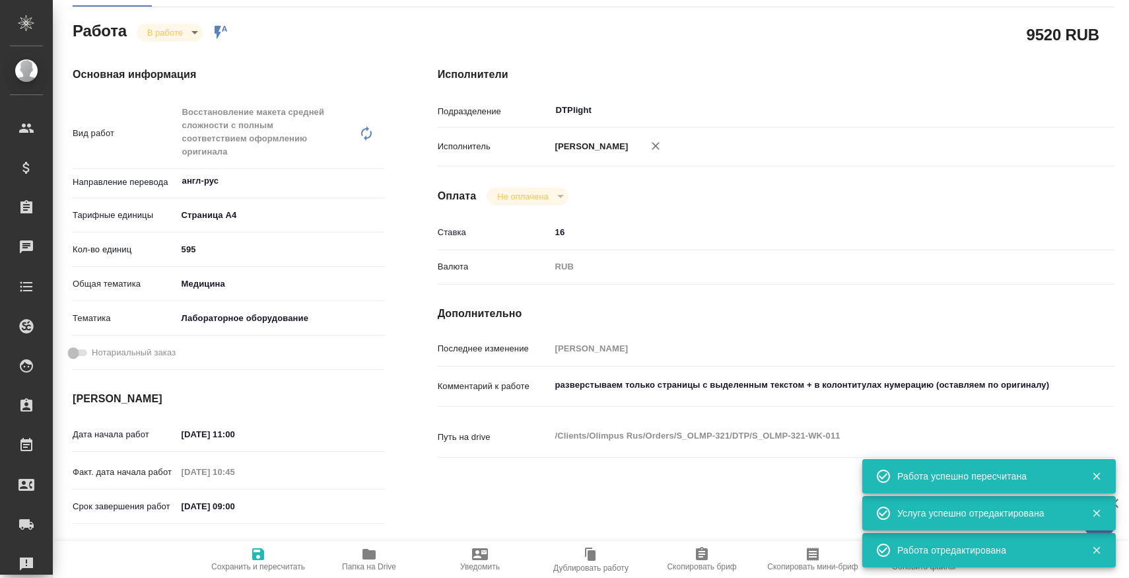
type textarea "x"
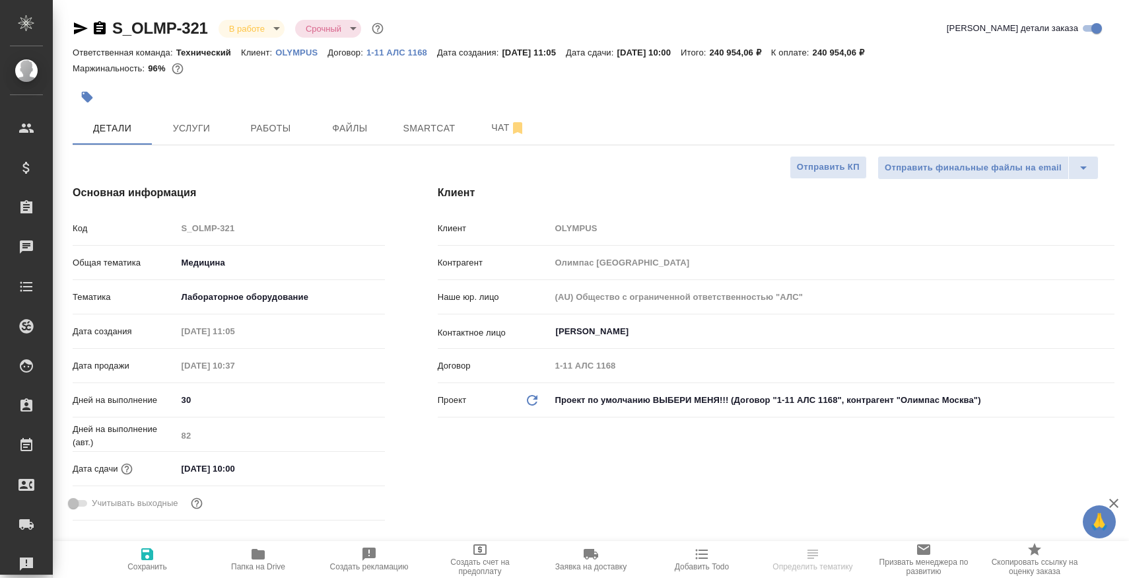
select select "RU"
click at [266, 133] on span "Работы" at bounding box center [270, 128] width 63 height 17
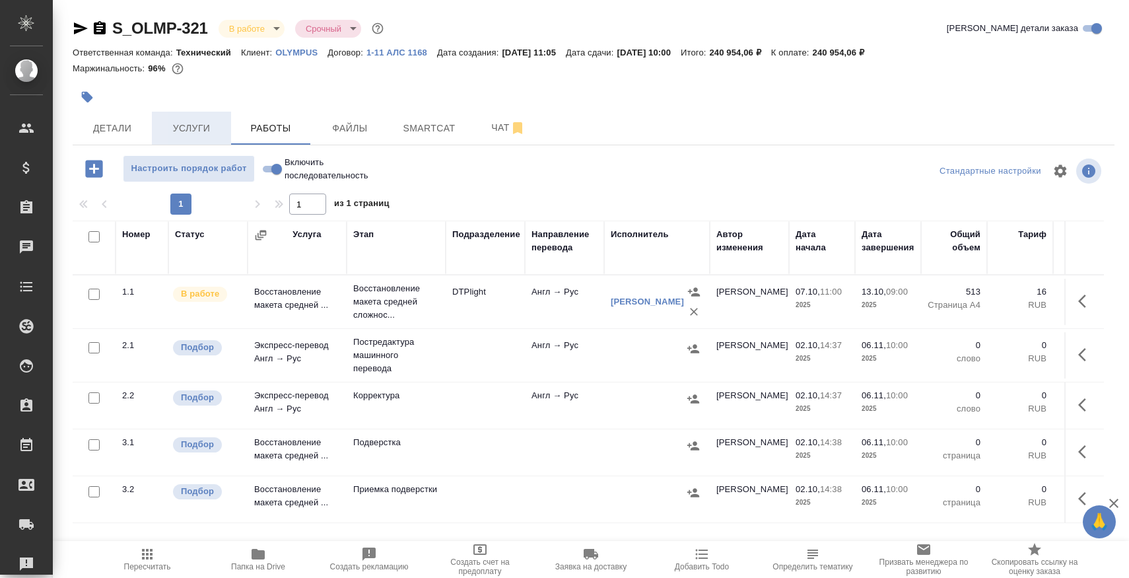
click at [203, 124] on span "Услуги" at bounding box center [191, 128] width 63 height 17
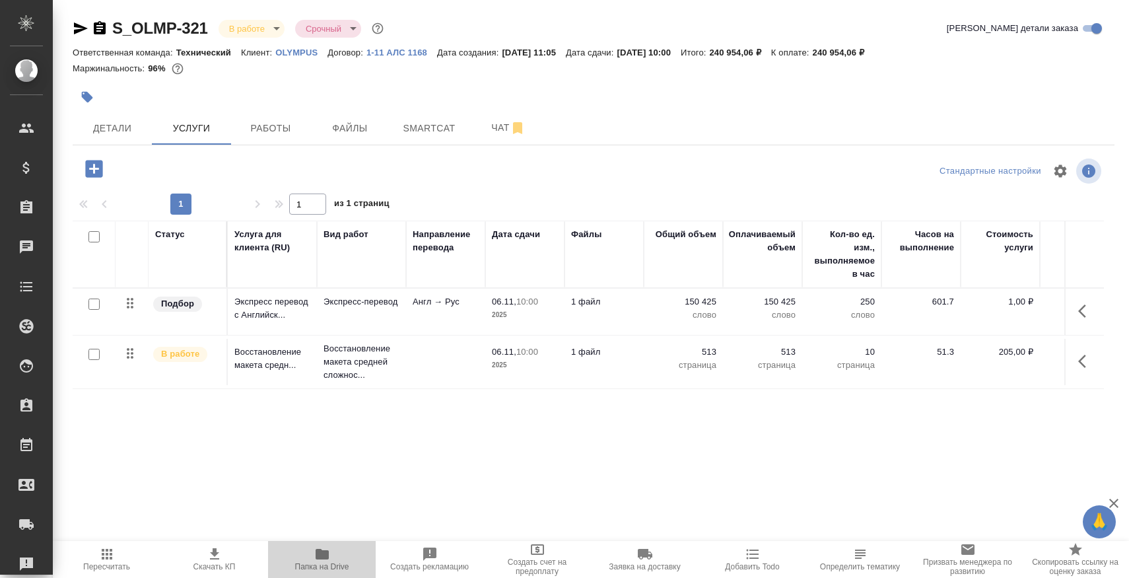
click at [305, 557] on span "Папка на Drive" at bounding box center [322, 558] width 92 height 25
